Goal: Task Accomplishment & Management: Use online tool/utility

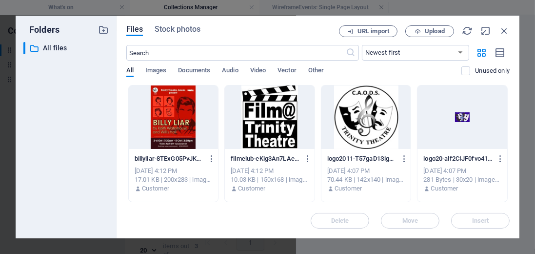
scroll to position [10, 0]
click at [64, 9] on div "Folders ​ All files All files Files Stock photos URL import Upload ​ Newest fir…" at bounding box center [267, 127] width 535 height 254
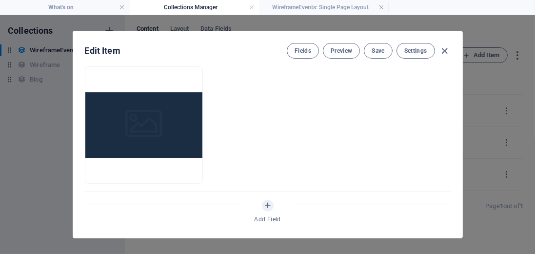
scroll to position [306, 0]
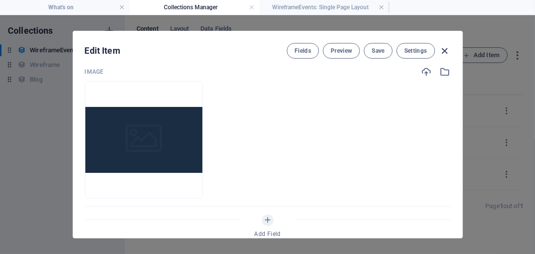
click at [444, 49] on icon "button" at bounding box center [444, 50] width 11 height 11
type input "[DATE]"
type input "billy2"
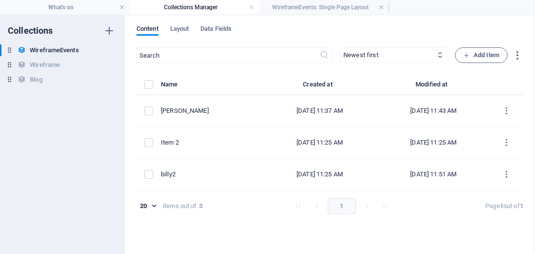
scroll to position [248, 0]
click at [178, 28] on span "Layout" at bounding box center [179, 30] width 19 height 14
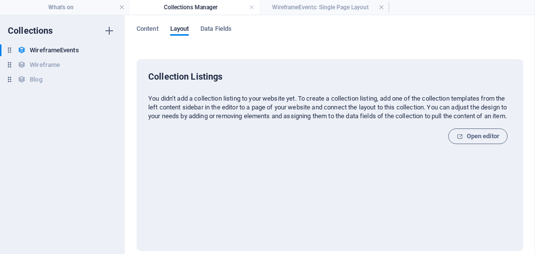
drag, startPoint x: 149, startPoint y: 97, endPoint x: 303, endPoint y: 100, distance: 153.2
click at [303, 100] on p "You didn‘t add a collection listing to your website yet. To create a collection…" at bounding box center [330, 107] width 364 height 26
copy p "You didn‘t add a collection listing to your website yet."
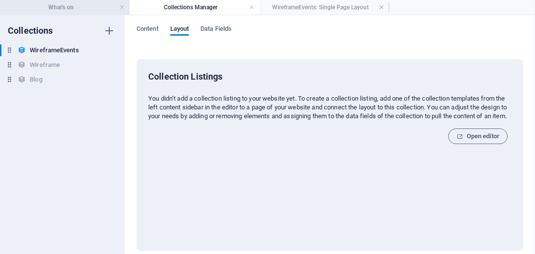
click at [61, 7] on h4 "What's on" at bounding box center [65, 7] width 130 height 11
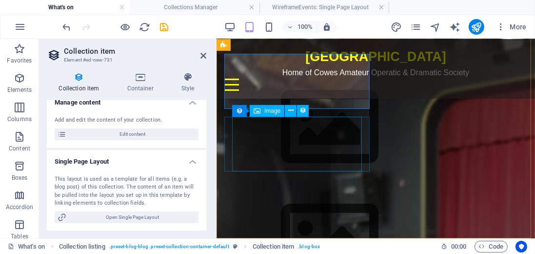
scroll to position [56, 0]
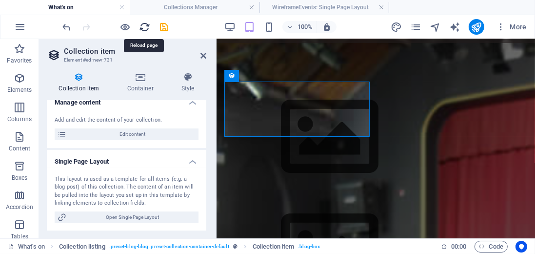
click at [147, 27] on icon "reload" at bounding box center [145, 26] width 11 height 11
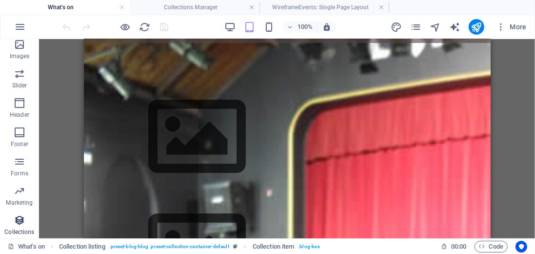
scroll to position [240, 0]
click at [21, 219] on icon "button" at bounding box center [20, 219] width 12 height 12
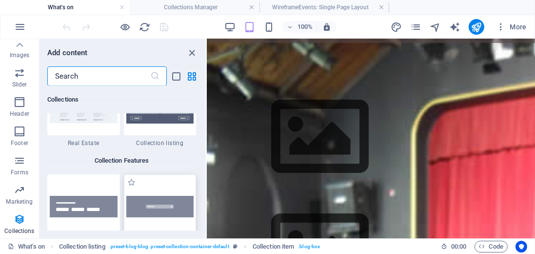
scroll to position [9183, 0]
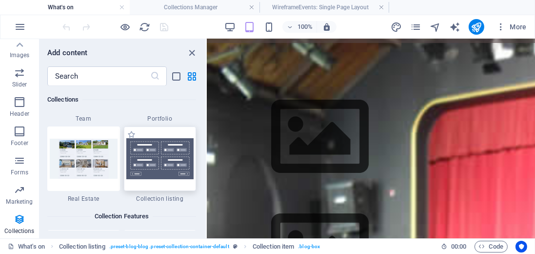
select select
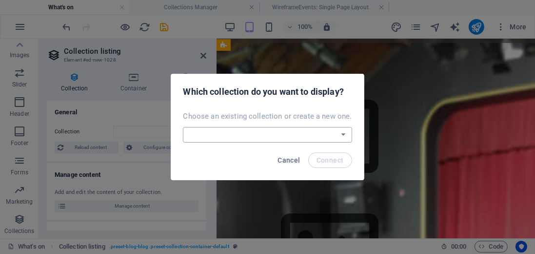
click at [342, 136] on select "Blog Wireframe WireframeEvents Create a new collection" at bounding box center [267, 135] width 169 height 16
select select "68e0f62ef9b76a931d0f0e36"
click at [184, 127] on select "Blog Wireframe WireframeEvents Create a new collection" at bounding box center [267, 135] width 169 height 16
click at [325, 162] on span "Connect" at bounding box center [330, 160] width 27 height 8
select select "68e0f62ef9b76a931d0f0e36"
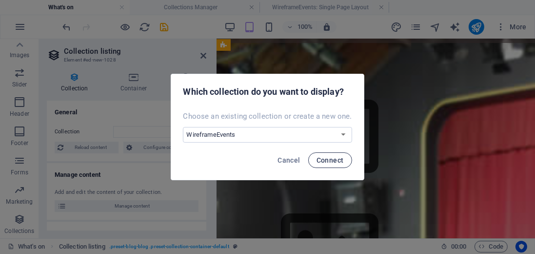
select select "createdAt_DESC"
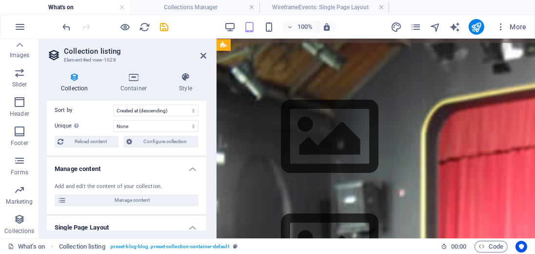
scroll to position [28, 0]
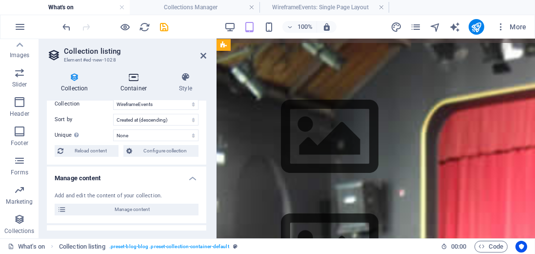
click at [132, 77] on icon at bounding box center [133, 77] width 55 height 10
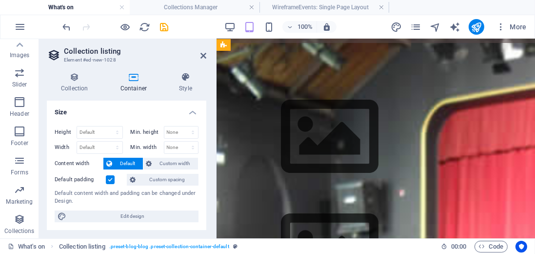
click at [132, 77] on icon at bounding box center [133, 77] width 55 height 10
click at [73, 82] on h4 "Collection" at bounding box center [77, 82] width 60 height 20
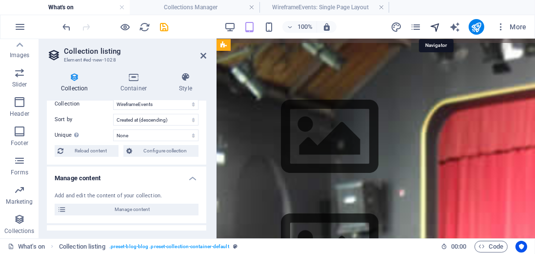
click at [438, 24] on icon "navigator" at bounding box center [435, 26] width 11 height 11
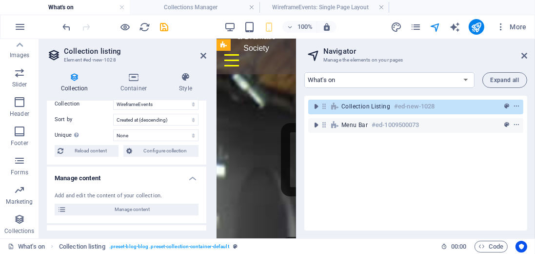
drag, startPoint x: 321, startPoint y: 106, endPoint x: 326, endPoint y: 143, distance: 37.5
click at [326, 143] on div "Collection listing #ed-new-1028 Menu Bar #ed-1009500073" at bounding box center [415, 163] width 223 height 135
drag, startPoint x: 338, startPoint y: 124, endPoint x: 338, endPoint y: 104, distance: 20.5
click at [338, 104] on div "Collection listing #ed-new-1028 Menu Bar #ed-1009500073" at bounding box center [415, 163] width 223 height 135
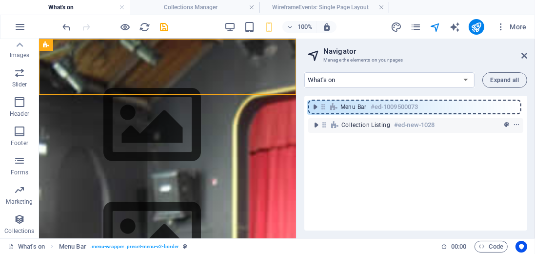
drag, startPoint x: 324, startPoint y: 124, endPoint x: 323, endPoint y: 103, distance: 20.5
click at [323, 103] on div "Collection listing #ed-new-1028 Menu Bar #ed-1009500073" at bounding box center [415, 163] width 223 height 135
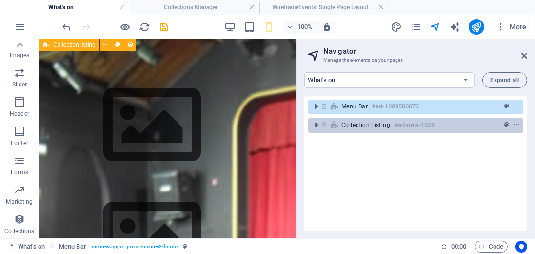
click at [344, 121] on span "Collection listing" at bounding box center [366, 125] width 49 height 8
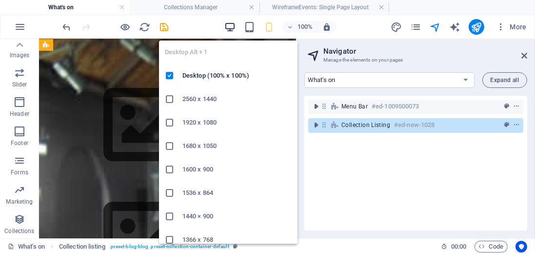
click at [232, 26] on icon "button" at bounding box center [229, 26] width 11 height 11
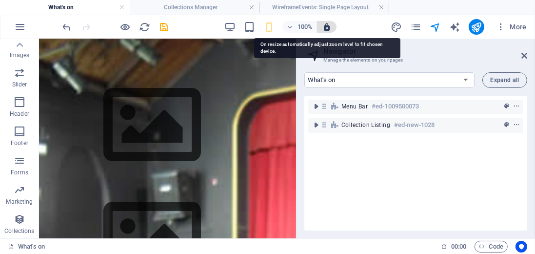
click at [329, 28] on icon "button" at bounding box center [327, 26] width 9 height 9
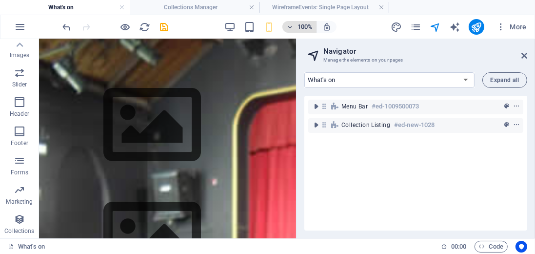
click at [290, 27] on icon "button" at bounding box center [289, 27] width 7 height 6
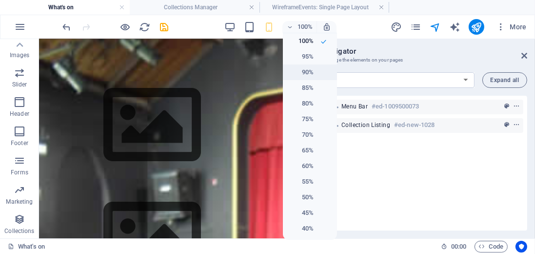
click at [298, 71] on h6 "90%" at bounding box center [301, 72] width 25 height 12
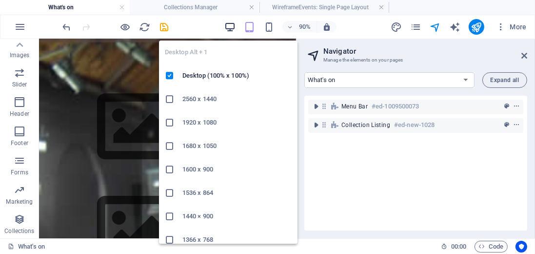
click at [232, 27] on icon "button" at bounding box center [229, 26] width 11 height 11
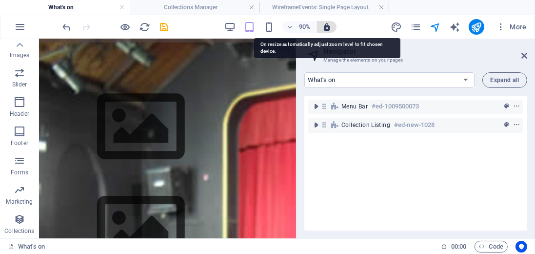
click at [329, 26] on icon "button" at bounding box center [327, 26] width 9 height 9
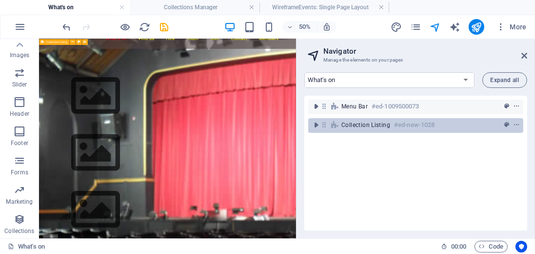
click at [338, 126] on icon at bounding box center [335, 125] width 11 height 8
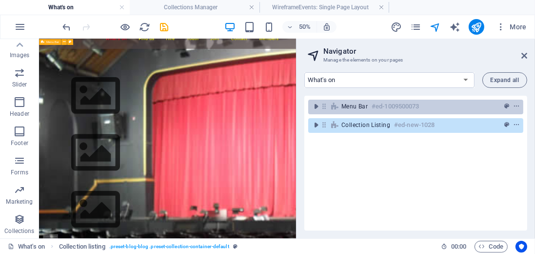
click at [337, 106] on icon at bounding box center [335, 106] width 11 height 8
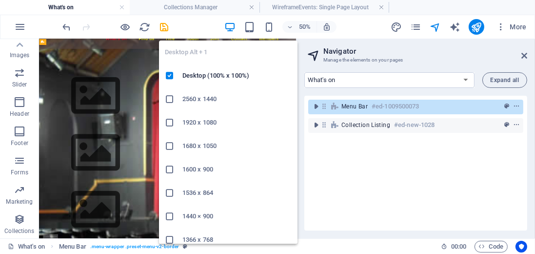
click at [234, 28] on icon "button" at bounding box center [229, 26] width 11 height 11
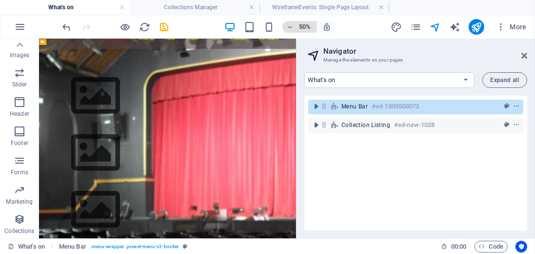
click at [307, 27] on h6 "50%" at bounding box center [305, 27] width 16 height 12
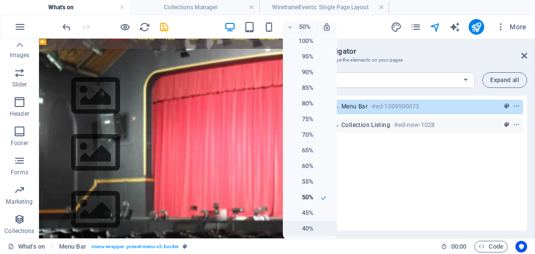
click at [309, 226] on h6 "40%" at bounding box center [301, 229] width 25 height 12
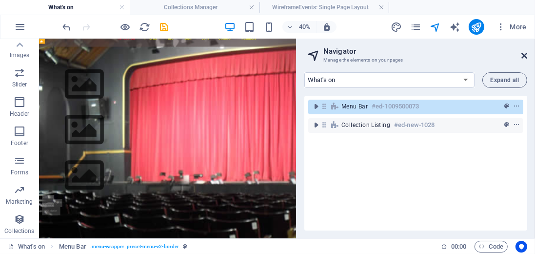
click at [525, 54] on icon at bounding box center [525, 56] width 6 height 8
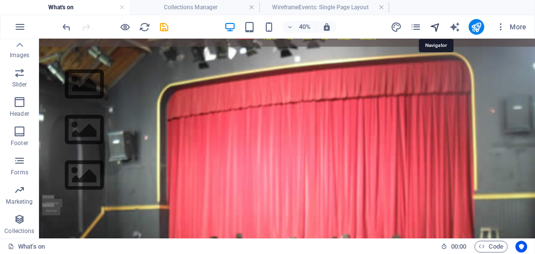
click at [435, 27] on icon "navigator" at bounding box center [435, 26] width 11 height 11
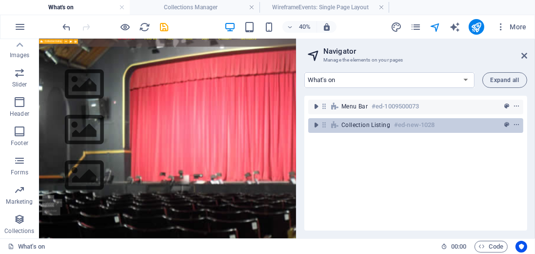
click at [397, 125] on h6 "#ed-new-1028" at bounding box center [414, 125] width 41 height 12
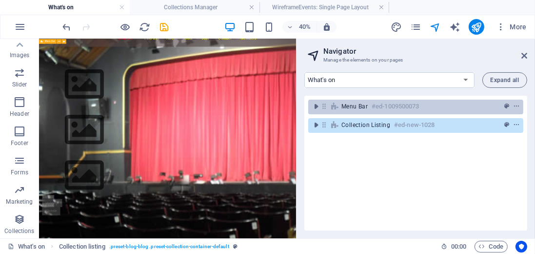
drag, startPoint x: 397, startPoint y: 125, endPoint x: 397, endPoint y: 104, distance: 21.0
click at [397, 104] on div "Menu Bar #ed-1009500073 Collection listing #ed-new-1028" at bounding box center [415, 163] width 223 height 135
click at [397, 104] on h6 "#ed-1009500073" at bounding box center [395, 107] width 47 height 12
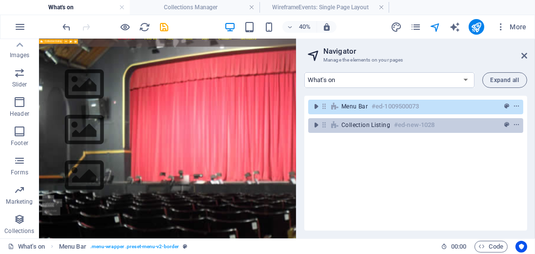
drag, startPoint x: 397, startPoint y: 104, endPoint x: 397, endPoint y: 124, distance: 19.5
click at [397, 124] on div "Menu Bar #ed-1009500073 Collection listing #ed-new-1028" at bounding box center [415, 163] width 223 height 135
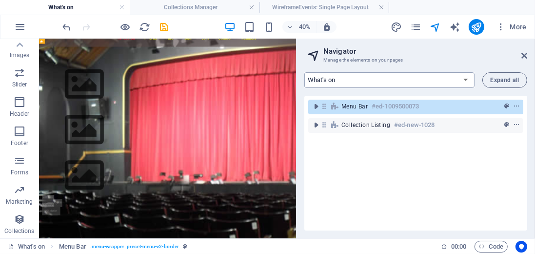
click at [392, 79] on select "What's on Find us Hire Youth Join Contact Members WireframeEvents: Single Page …" at bounding box center [389, 80] width 170 height 16
